Goal: Obtain resource: Download file/media

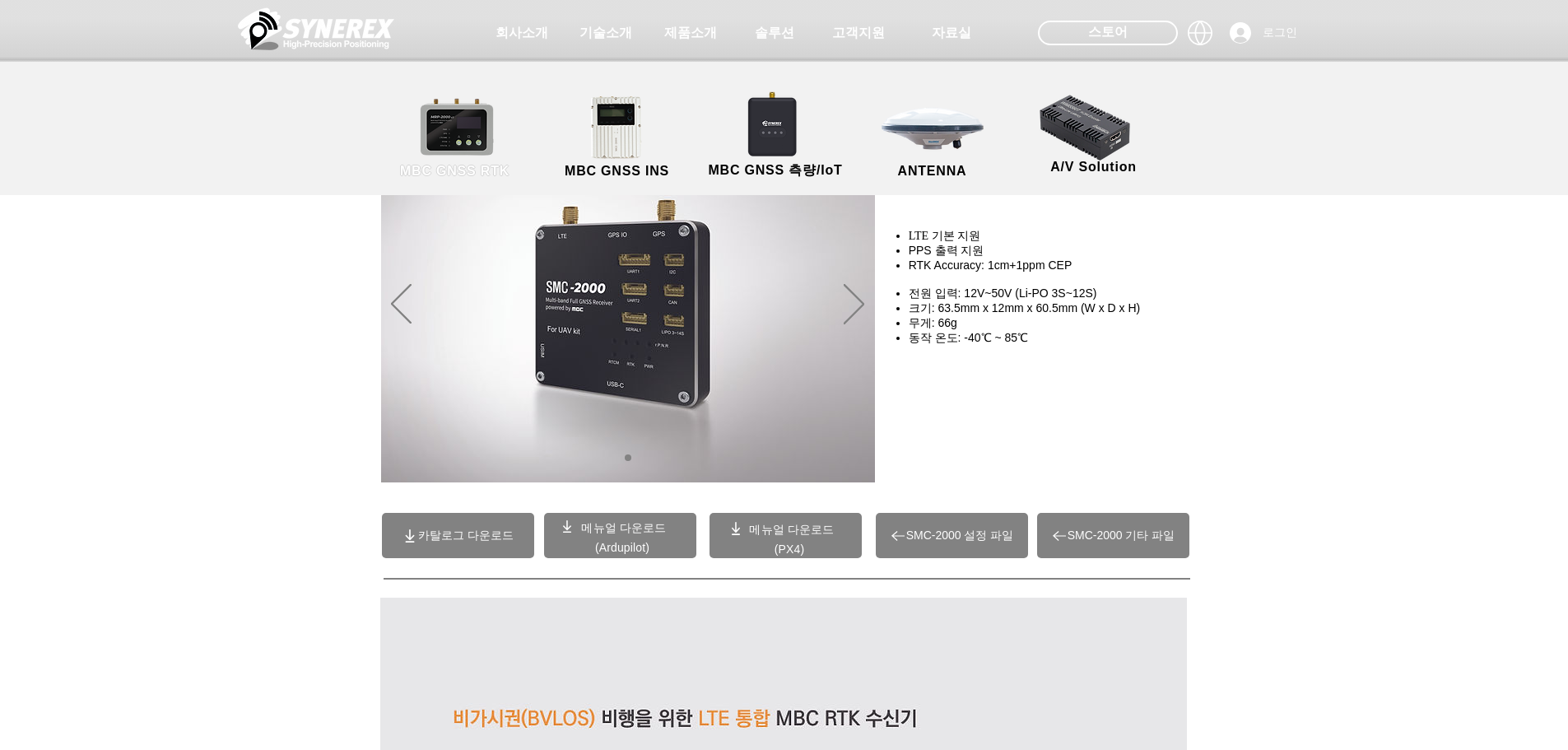
click at [461, 139] on link "MBC GNSS RTK" at bounding box center [455, 138] width 149 height 86
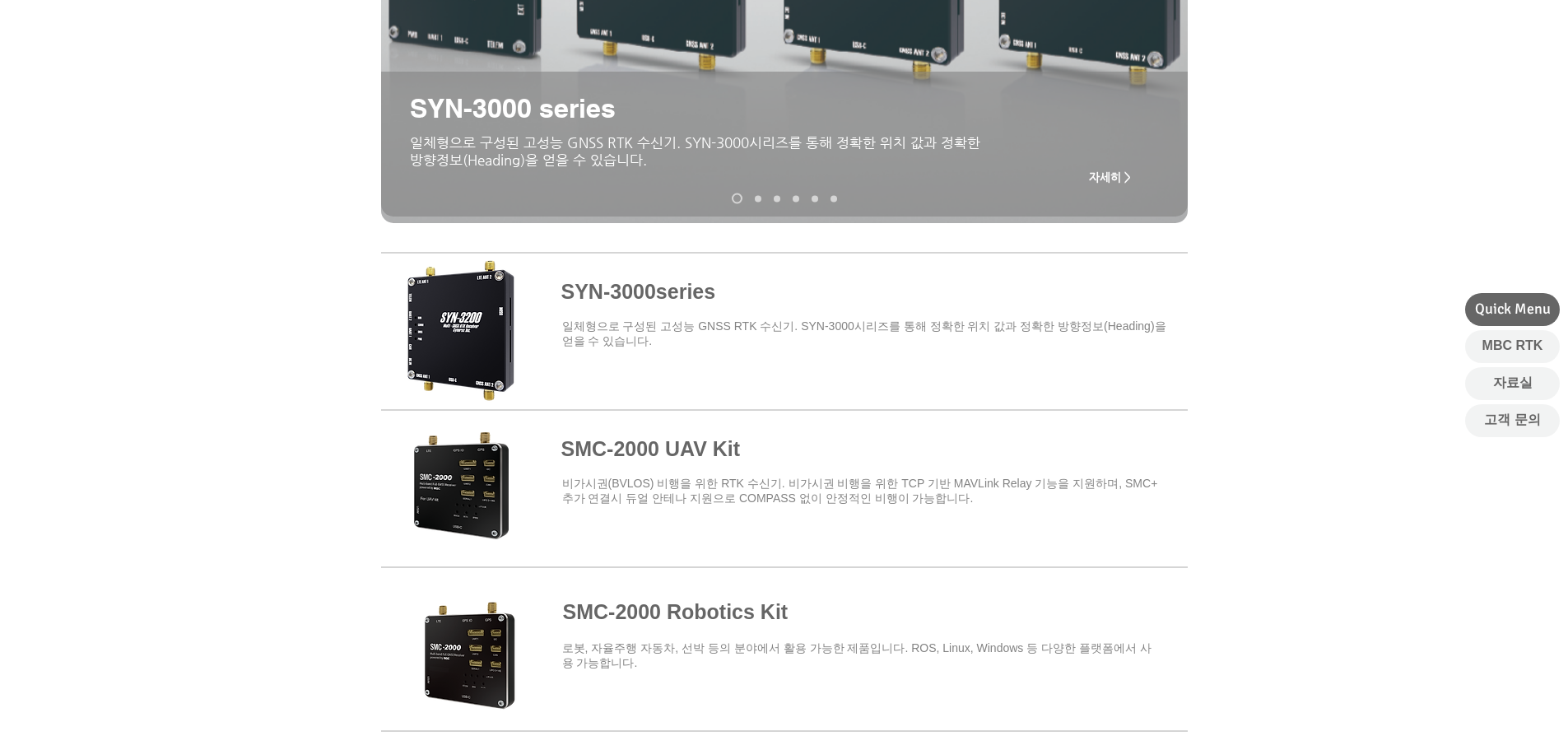
scroll to position [659, 0]
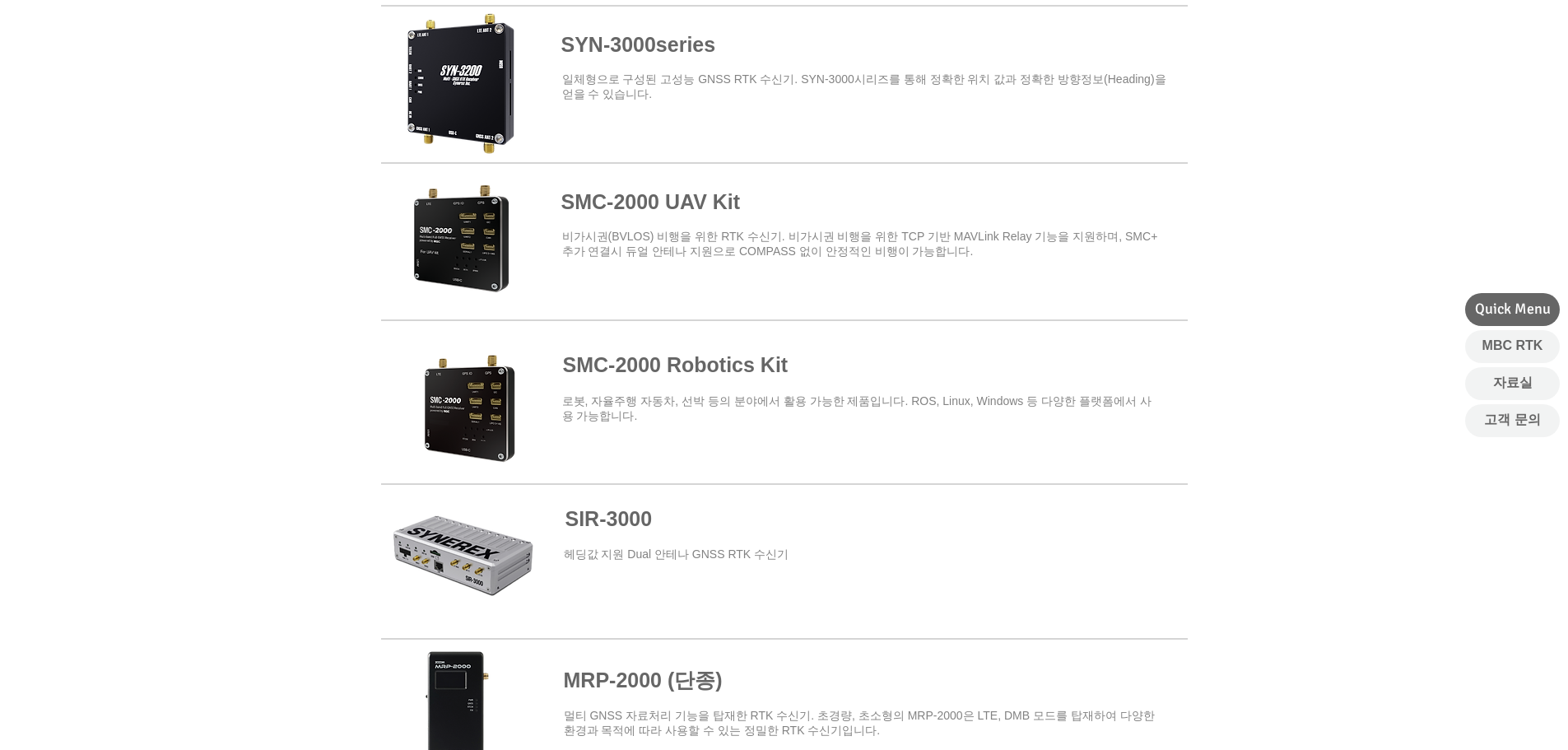
click at [713, 365] on span at bounding box center [784, 395] width 807 height 144
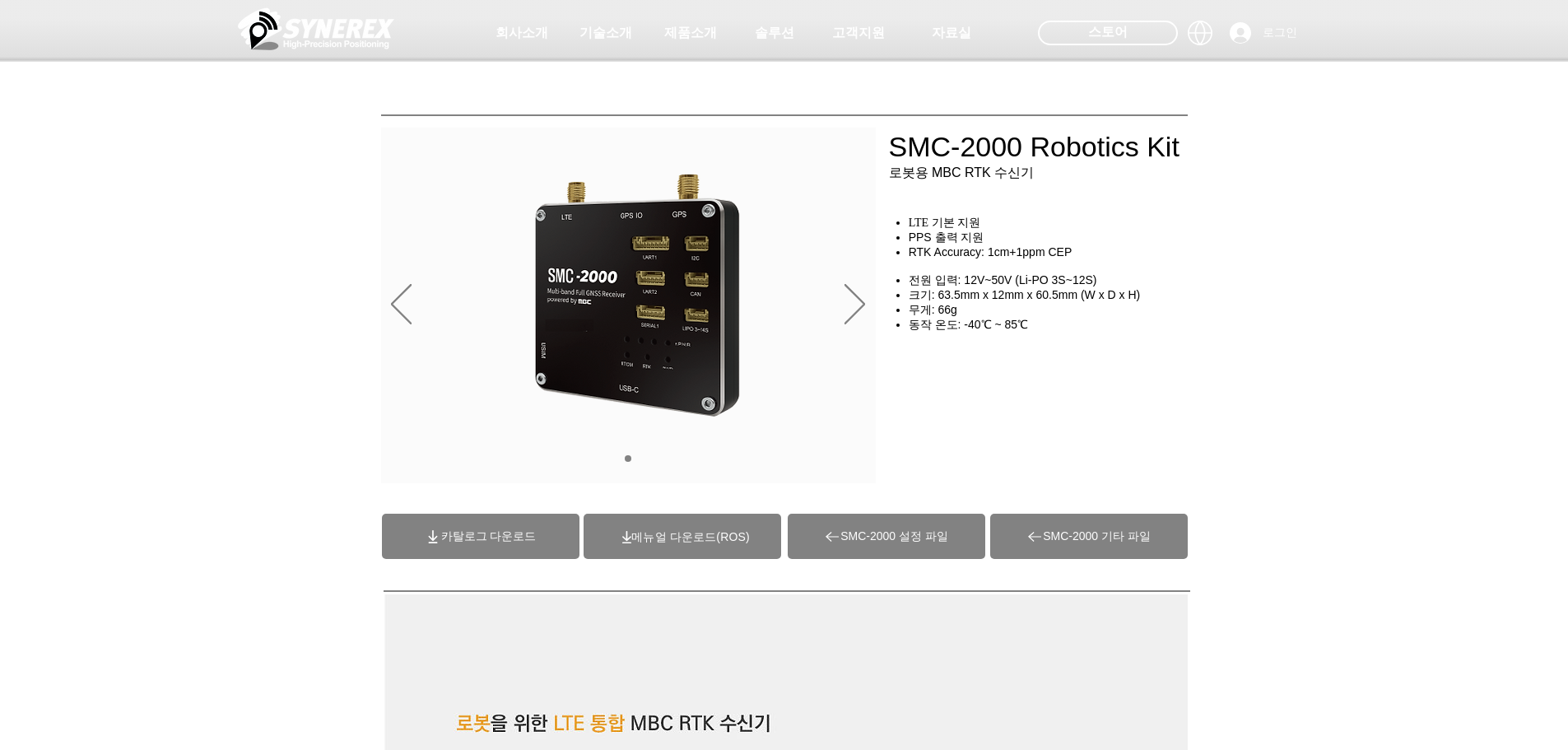
scroll to position [83, 0]
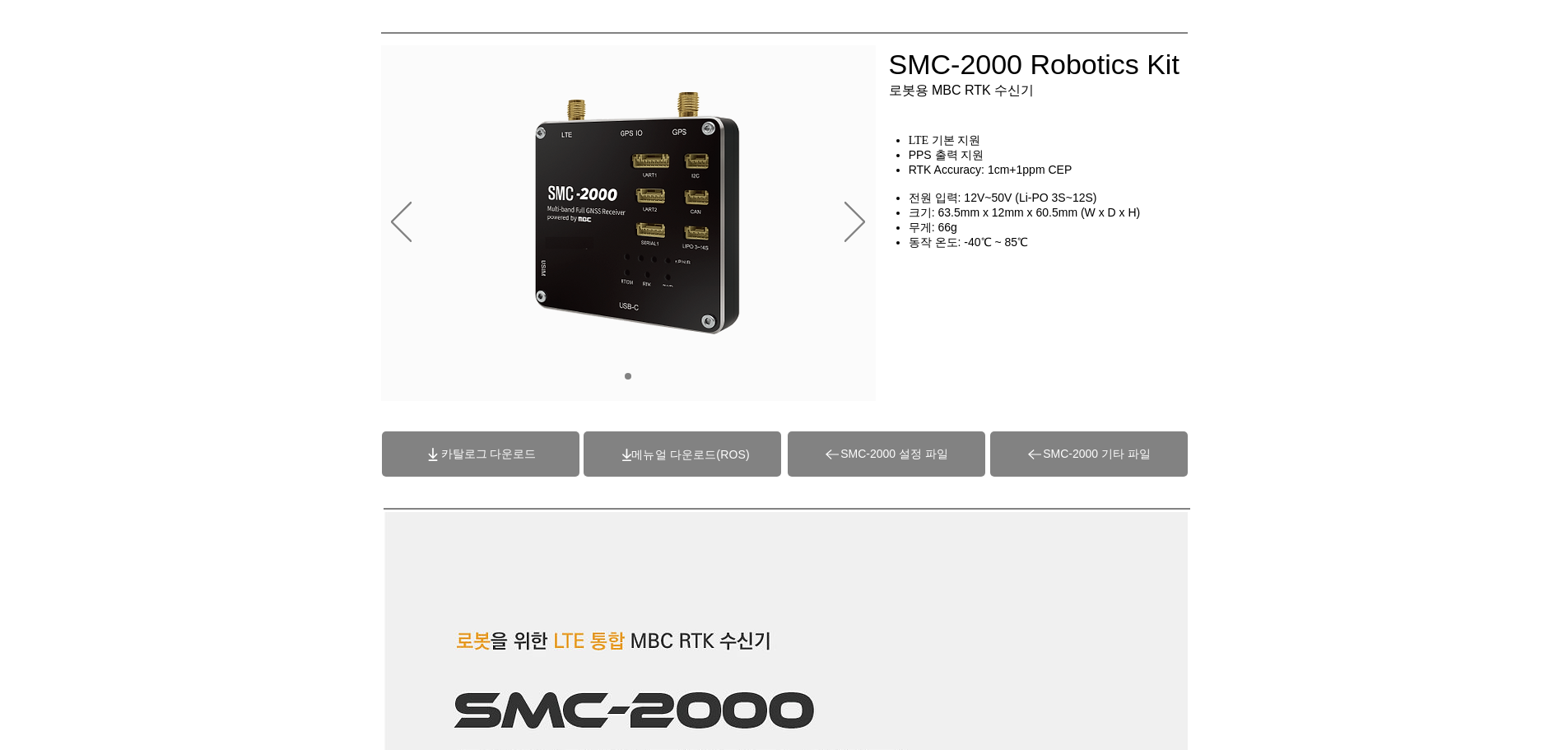
click at [505, 463] on span "카탈로그 다운로드" at bounding box center [480, 454] width 197 height 46
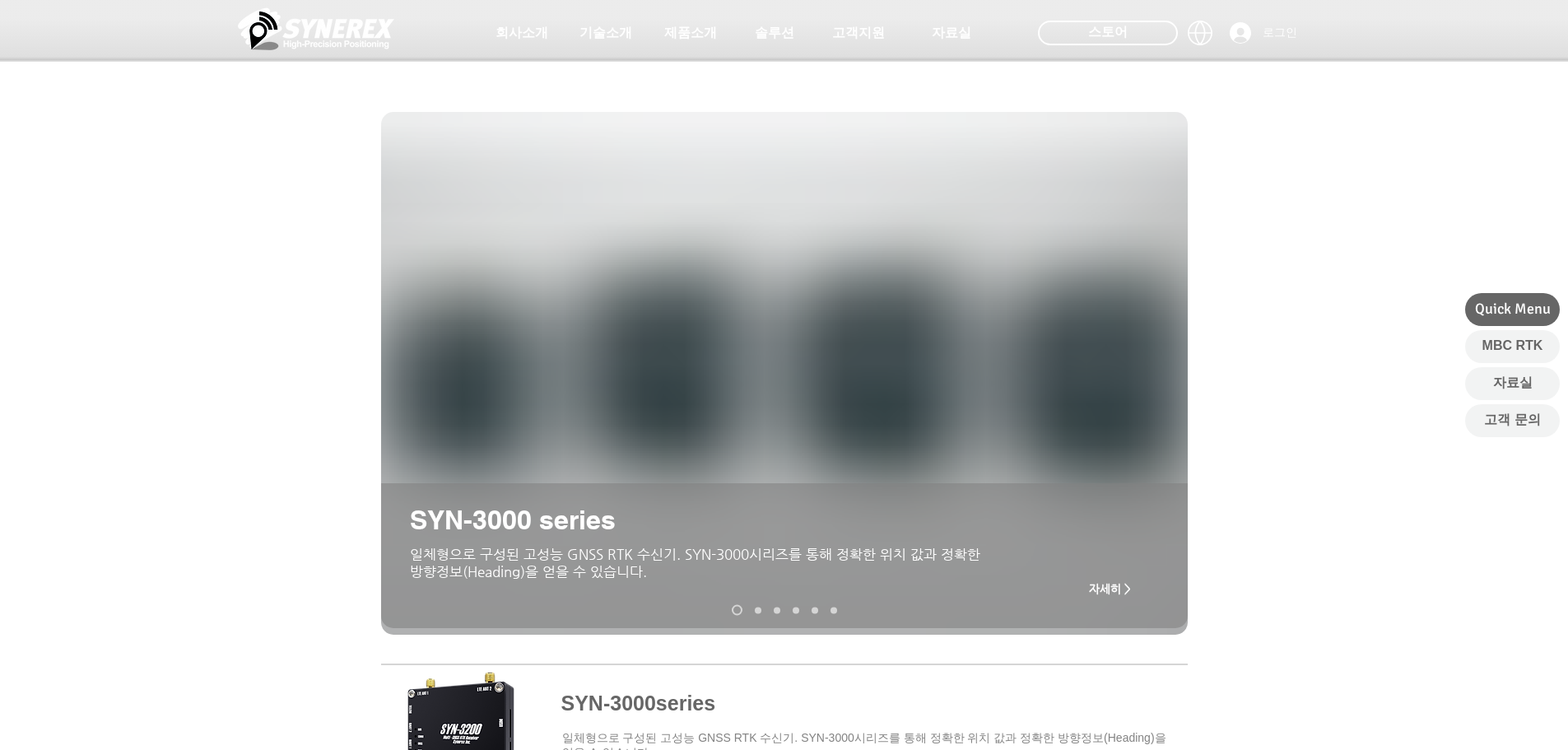
scroll to position [659, 0]
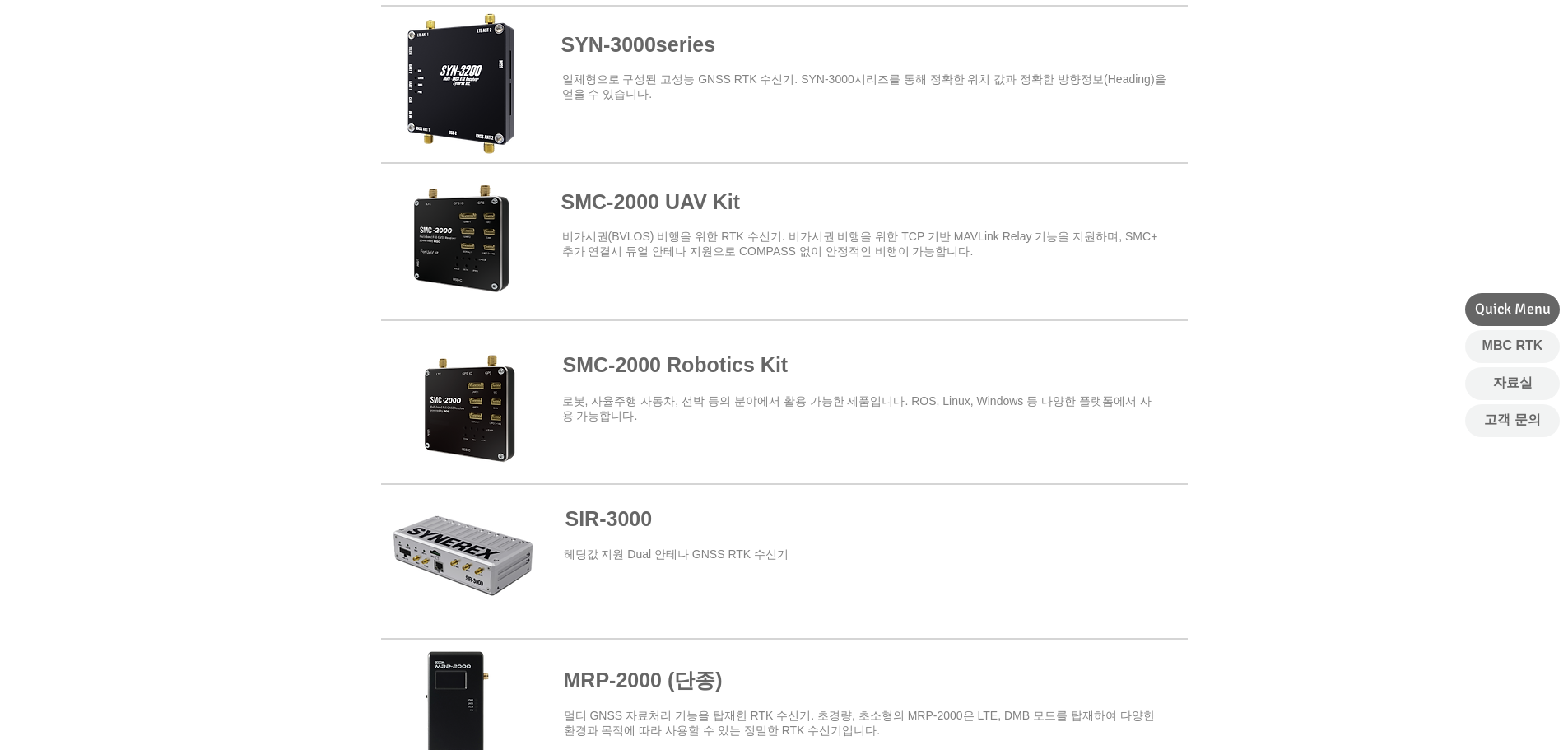
click at [462, 193] on span at bounding box center [784, 238] width 807 height 144
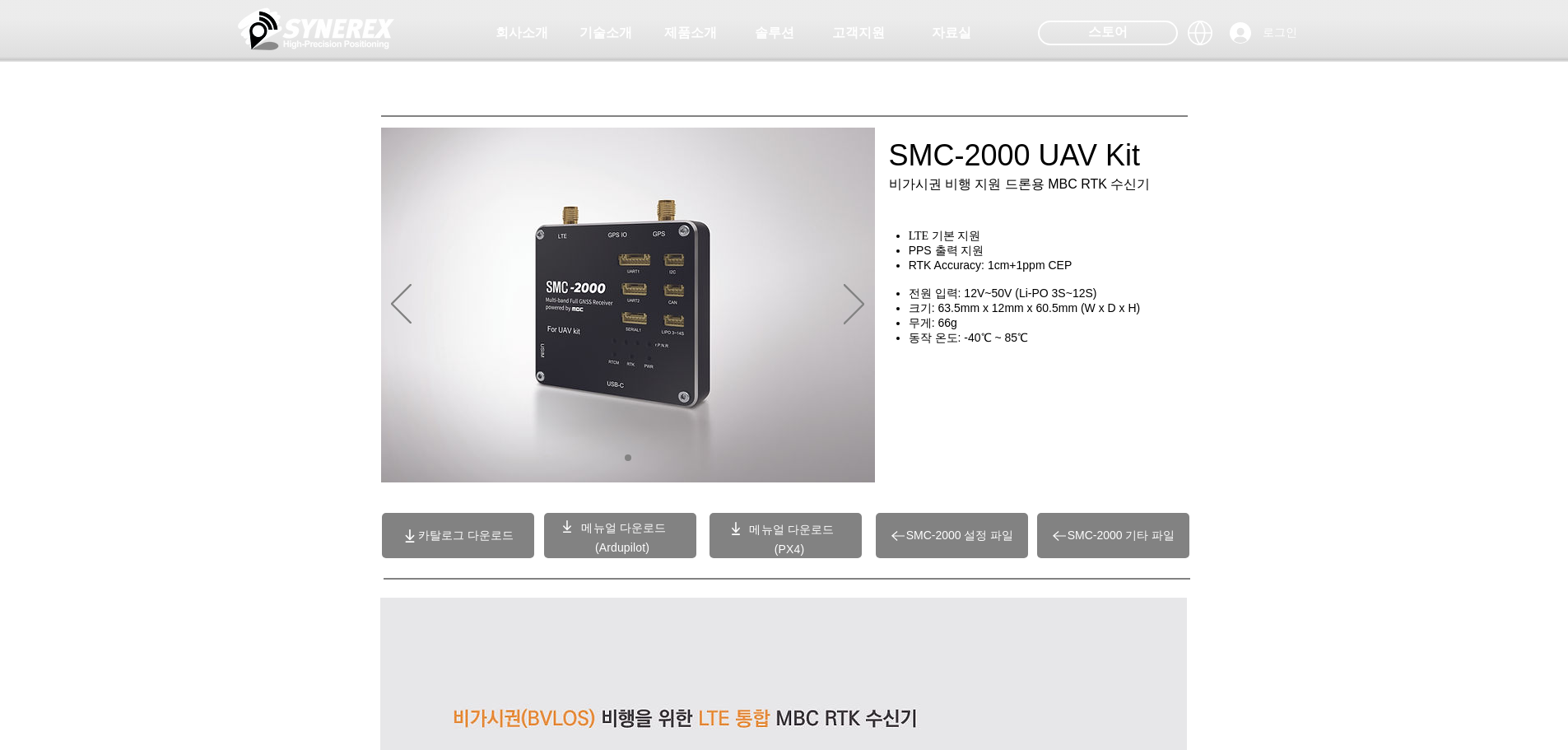
click at [637, 524] on span "메뉴얼 다운로드" at bounding box center [623, 528] width 84 height 14
